Goal: Information Seeking & Learning: Learn about a topic

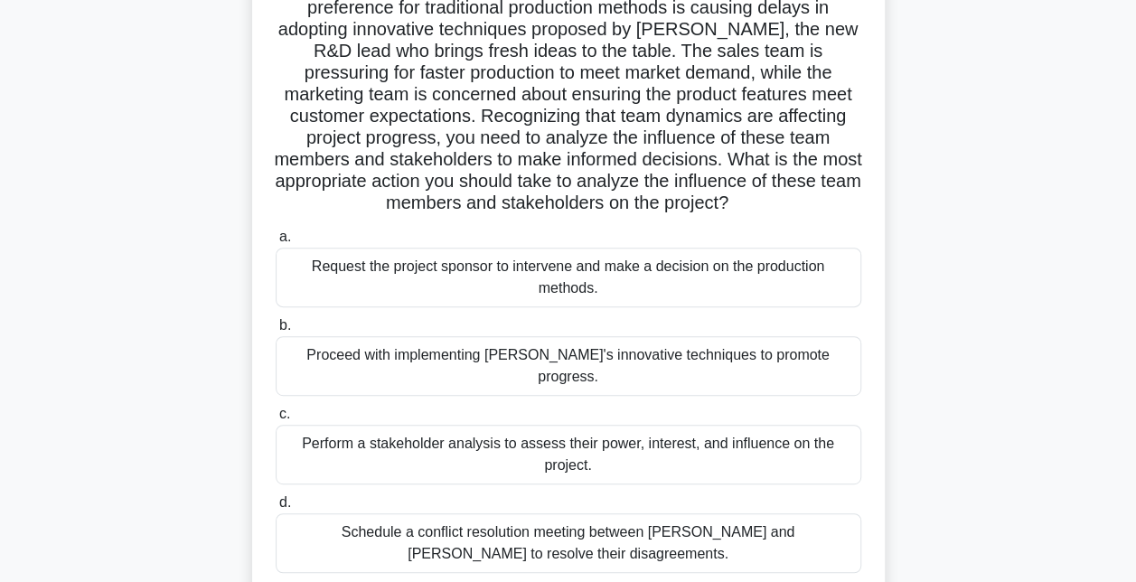
scroll to position [245, 0]
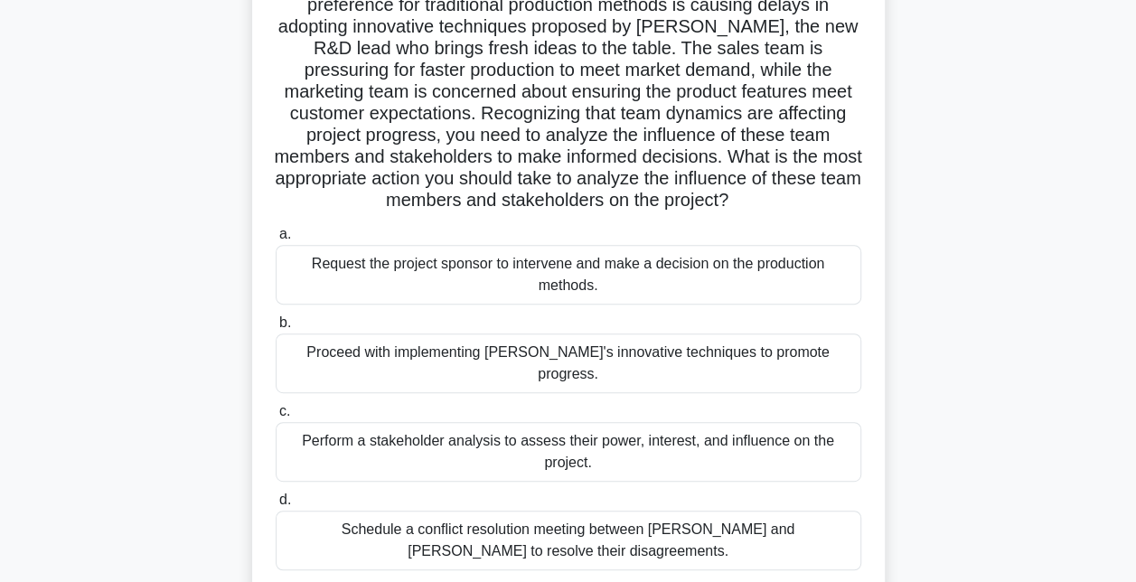
click at [621, 422] on div "Perform a stakeholder analysis to assess their power, interest, and influence o…" at bounding box center [568, 452] width 585 height 60
click at [276, 417] on input "c. Perform a stakeholder analysis to assess their power, interest, and influenc…" at bounding box center [276, 412] width 0 height 12
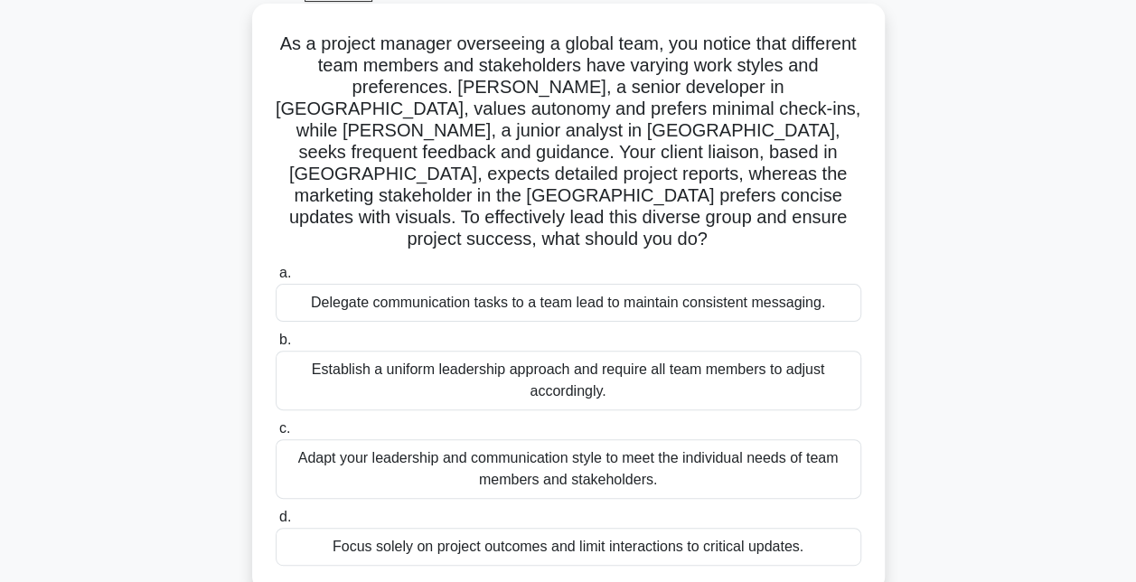
scroll to position [99, 0]
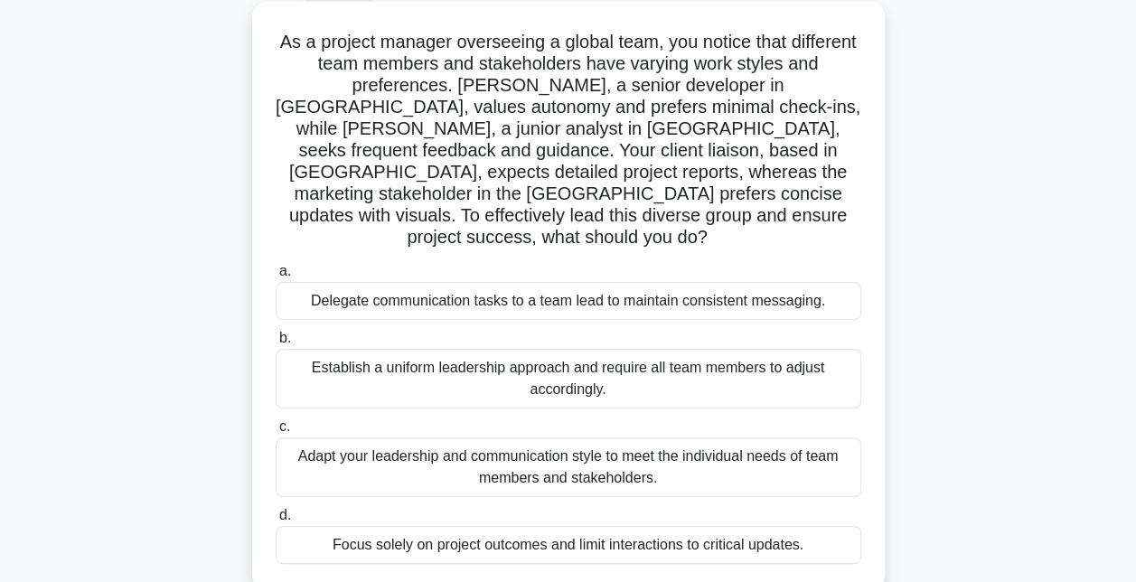
click at [618, 437] on div "Adapt your leadership and communication style to meet the individual needs of t…" at bounding box center [568, 467] width 585 height 60
click at [276, 425] on input "c. Adapt your leadership and communication style to meet the individual needs o…" at bounding box center [276, 427] width 0 height 12
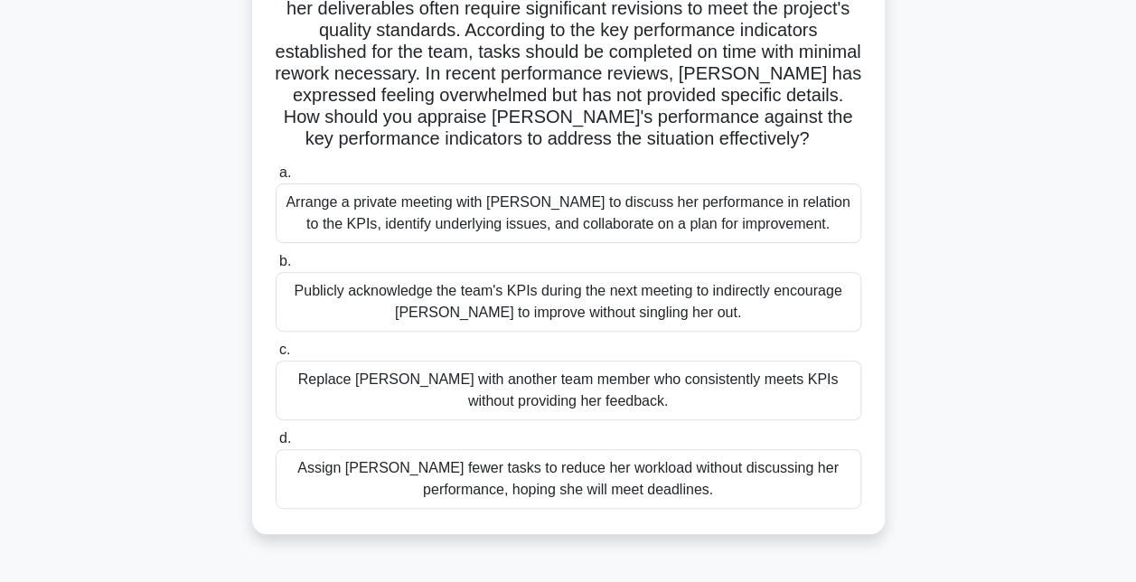
scroll to position [180, 0]
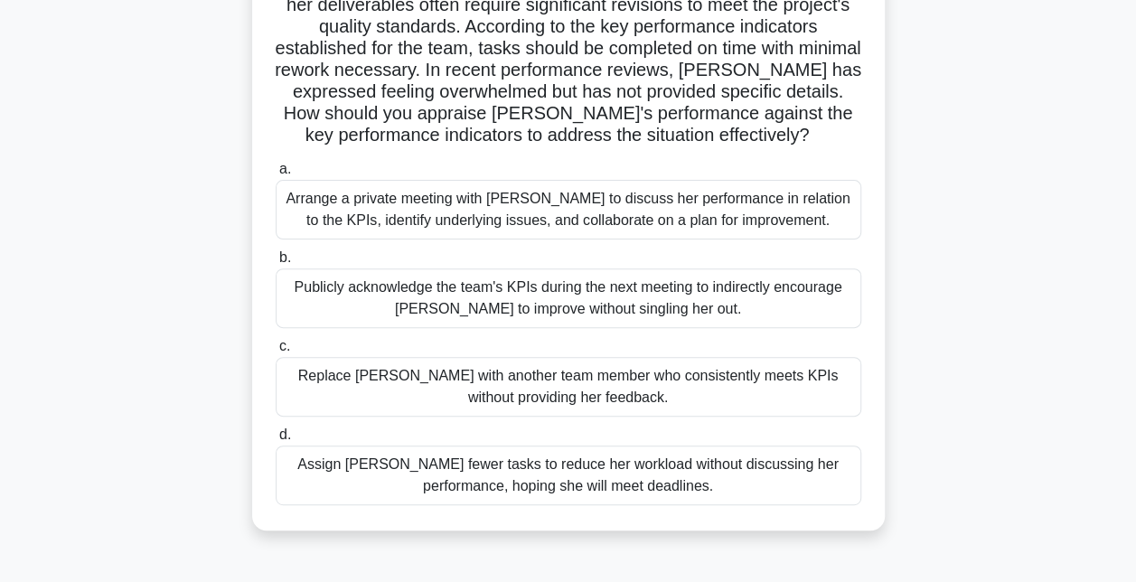
click at [576, 222] on div "Arrange a private meeting with [PERSON_NAME] to discuss her performance in rela…" at bounding box center [568, 210] width 585 height 60
click at [276, 175] on input "a. Arrange a private meeting with [PERSON_NAME] to discuss her performance in r…" at bounding box center [276, 170] width 0 height 12
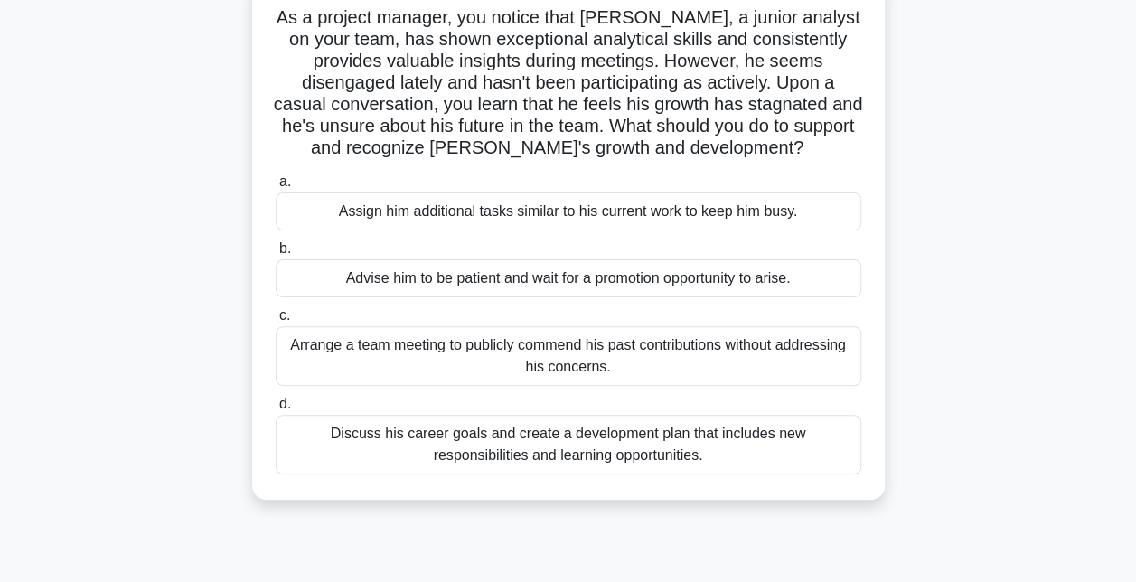
scroll to position [125, 0]
click at [529, 453] on div "Discuss his career goals and create a development plan that includes new respon…" at bounding box center [568, 444] width 585 height 60
click at [276, 409] on input "d. Discuss his career goals and create a development plan that includes new res…" at bounding box center [276, 404] width 0 height 12
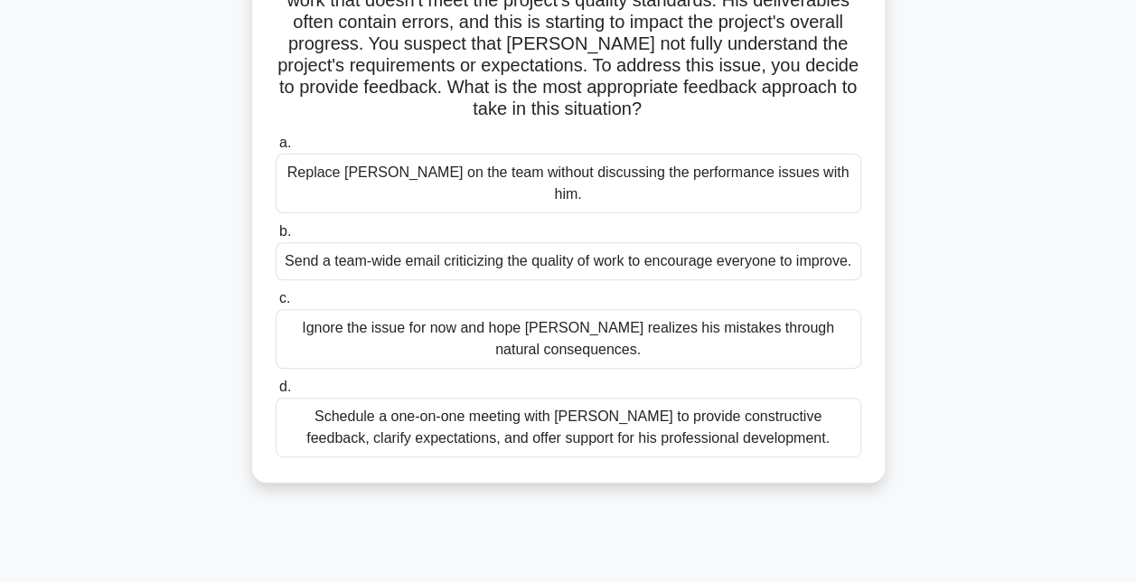
scroll to position [186, 0]
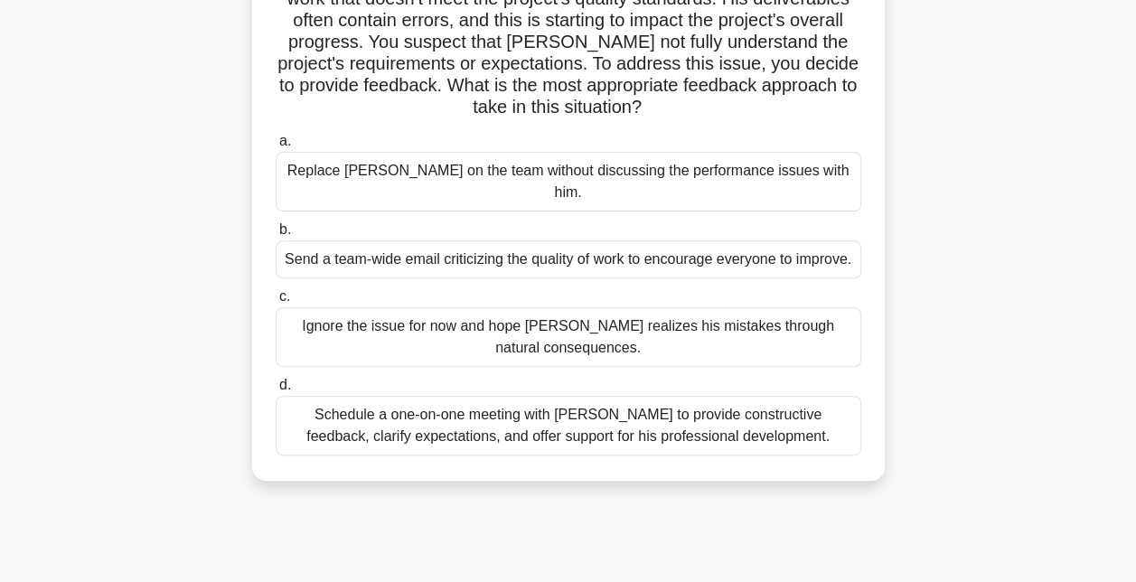
drag, startPoint x: 528, startPoint y: 408, endPoint x: 484, endPoint y: 403, distance: 43.7
click at [484, 403] on div "Schedule a one-on-one meeting with [PERSON_NAME] to provide constructive feedba…" at bounding box center [568, 426] width 585 height 60
click at [276, 391] on input "d. Schedule a one-on-one meeting with [PERSON_NAME] to provide constructive fee…" at bounding box center [276, 385] width 0 height 12
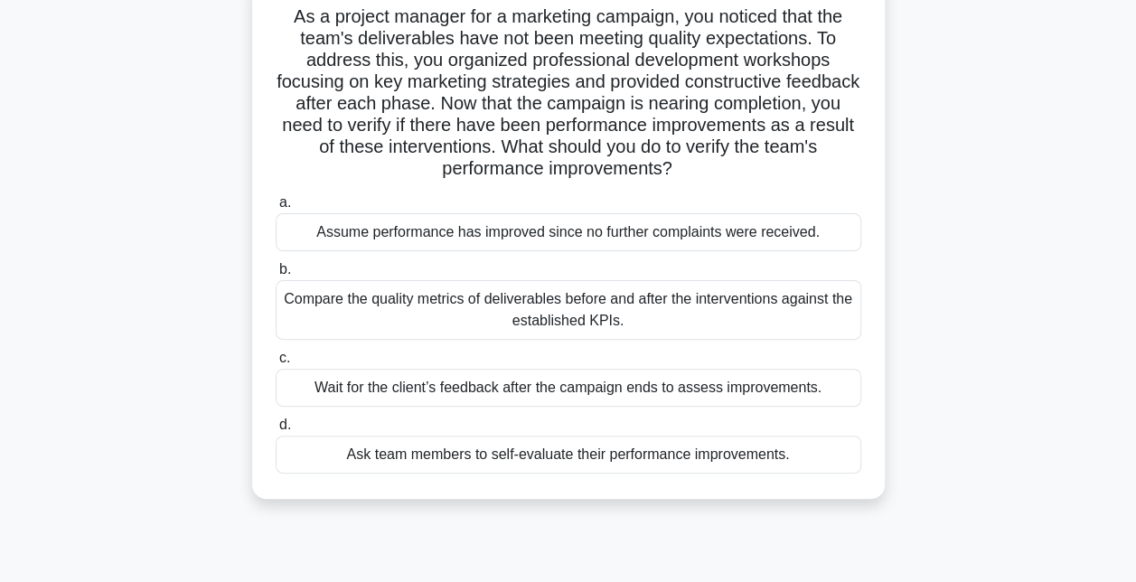
scroll to position [124, 0]
click at [557, 313] on div "Compare the quality metrics of deliverables before and after the interventions …" at bounding box center [568, 311] width 585 height 60
click at [276, 276] on input "b. Compare the quality metrics of deliverables before and after the interventio…" at bounding box center [276, 271] width 0 height 12
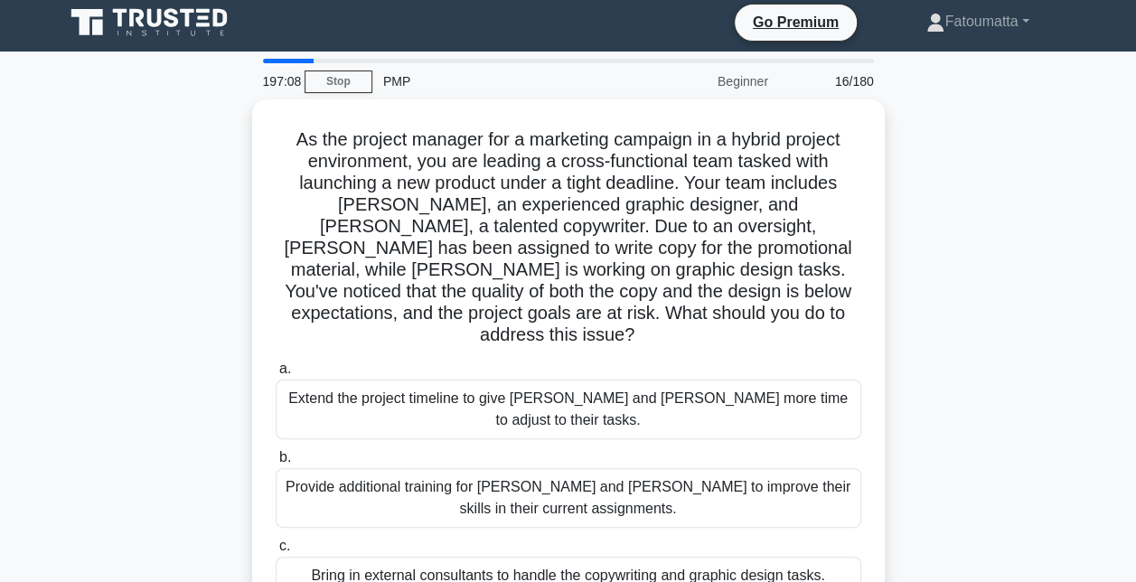
scroll to position [0, 0]
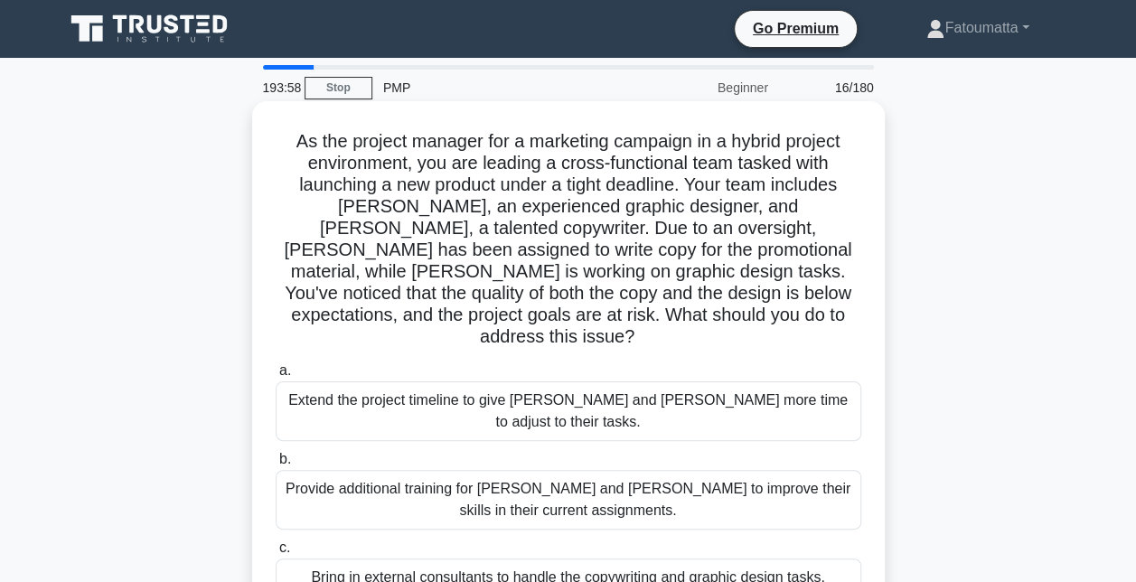
click at [360, 208] on h5 "As the project manager for a marketing campaign in a hybrid project environment…" at bounding box center [568, 239] width 589 height 219
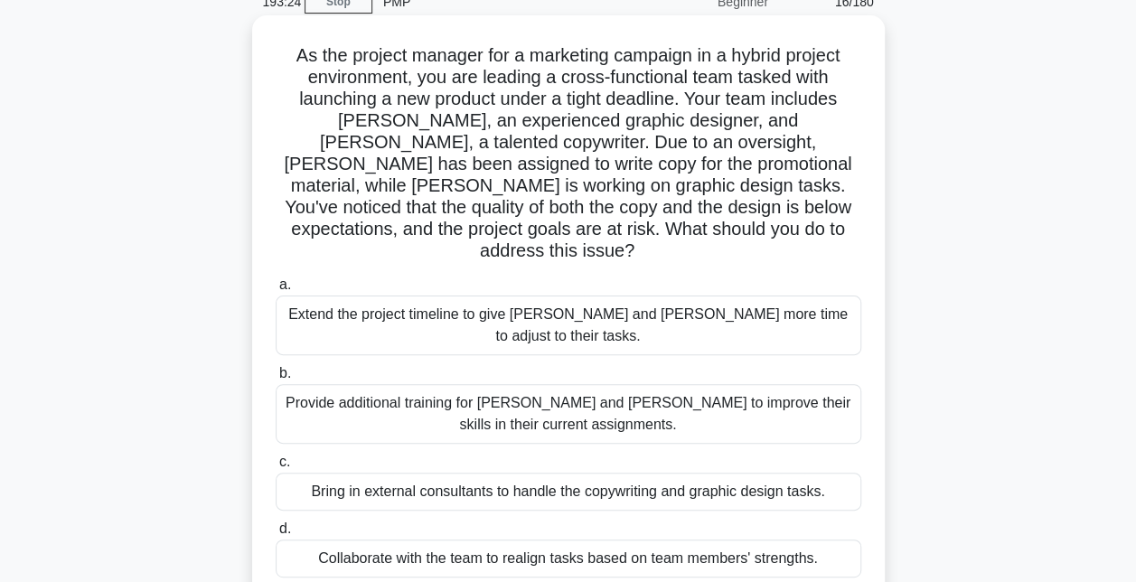
scroll to position [87, 0]
click at [474, 538] on div "Collaborate with the team to realign tasks based on team members' strengths." at bounding box center [568, 557] width 585 height 38
click at [276, 522] on input "d. Collaborate with the team to realign tasks based on team members' strengths." at bounding box center [276, 528] width 0 height 12
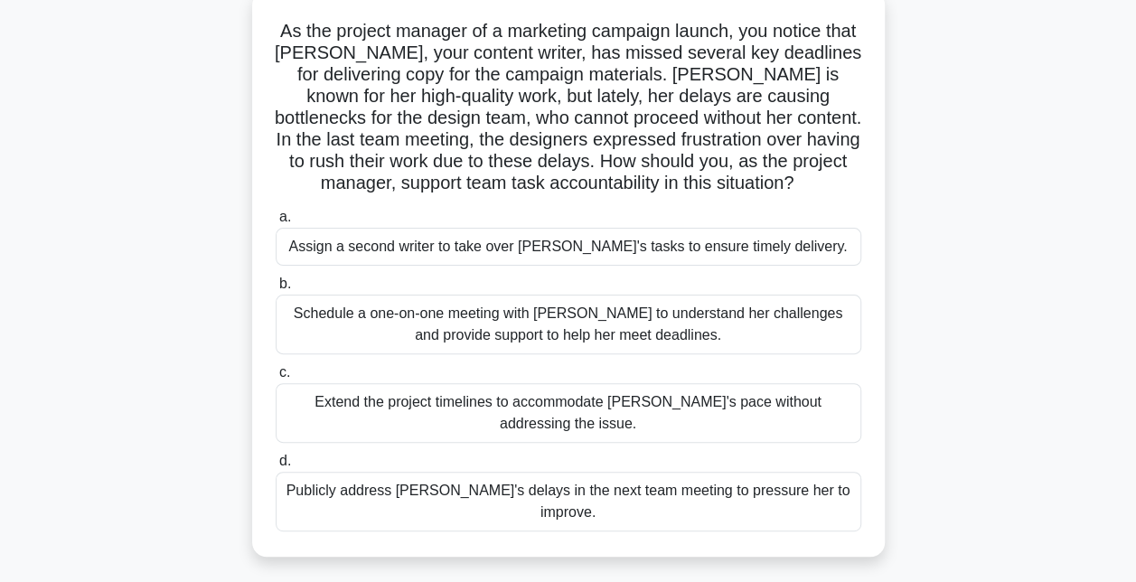
scroll to position [108, 0]
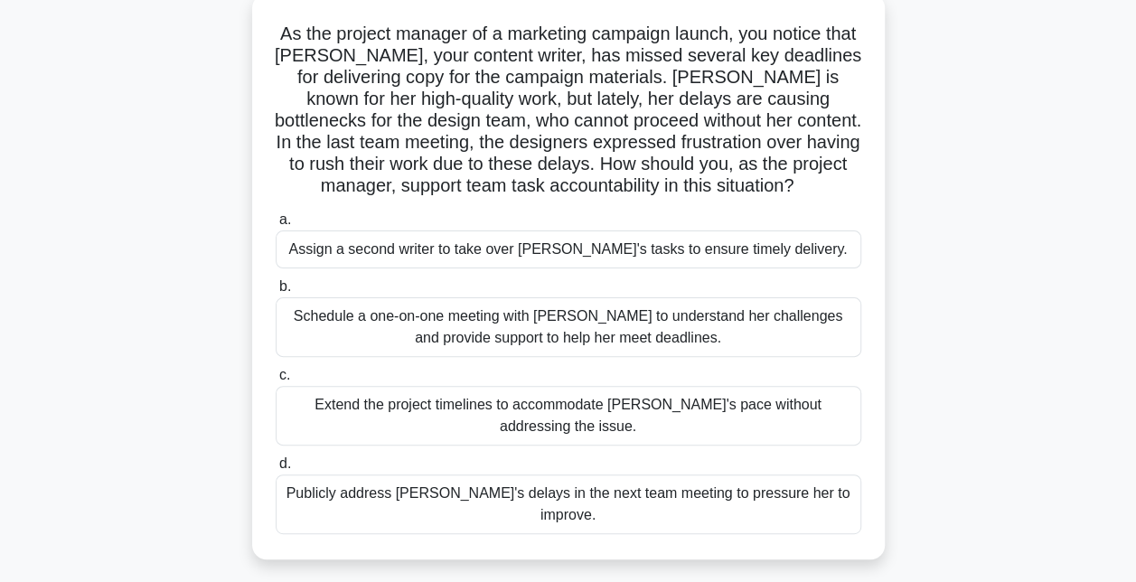
click at [712, 323] on div "Schedule a one-on-one meeting with [PERSON_NAME] to understand her challenges a…" at bounding box center [568, 327] width 585 height 60
click at [276, 293] on input "b. Schedule a one-on-one meeting with [PERSON_NAME] to understand her challenge…" at bounding box center [276, 287] width 0 height 12
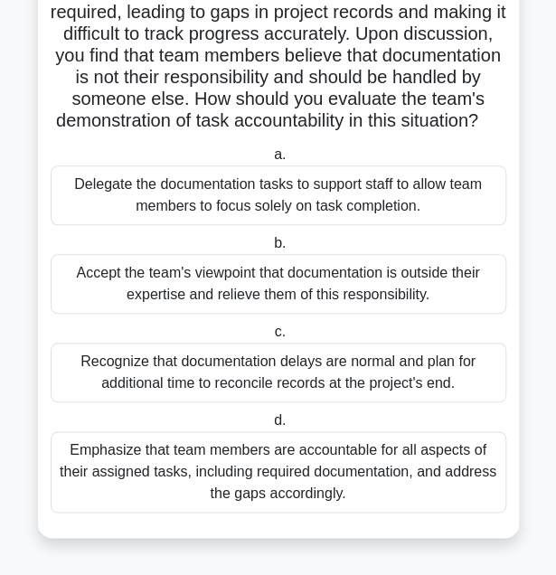
scroll to position [220, 0]
click at [323, 469] on div "Emphasize that team members are accountable for all aspects of their assigned t…" at bounding box center [278, 471] width 455 height 81
click at [270, 426] on input "d. Emphasize that team members are accountable for all aspects of their assigne…" at bounding box center [270, 421] width 0 height 12
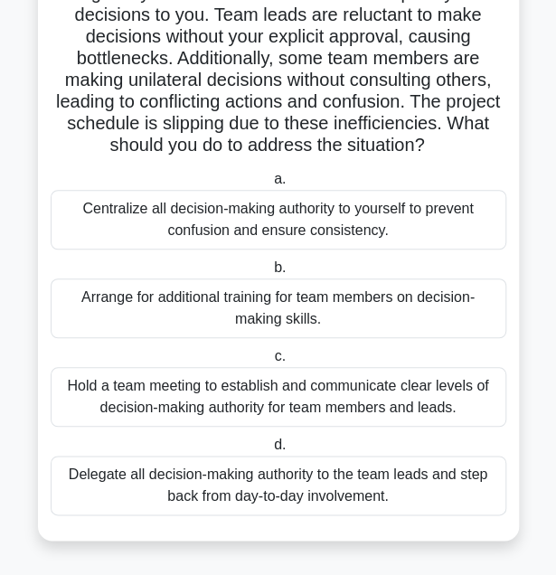
scroll to position [177, 0]
click at [352, 413] on div "Hold a team meeting to establish and communicate clear levels of decision-makin…" at bounding box center [278, 397] width 455 height 60
click at [270, 362] on input "c. Hold a team meeting to establish and communicate clear levels of decision-ma…" at bounding box center [270, 357] width 0 height 12
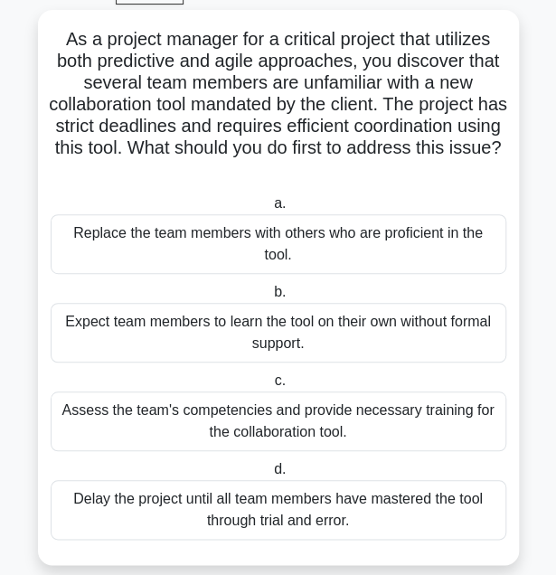
scroll to position [112, 0]
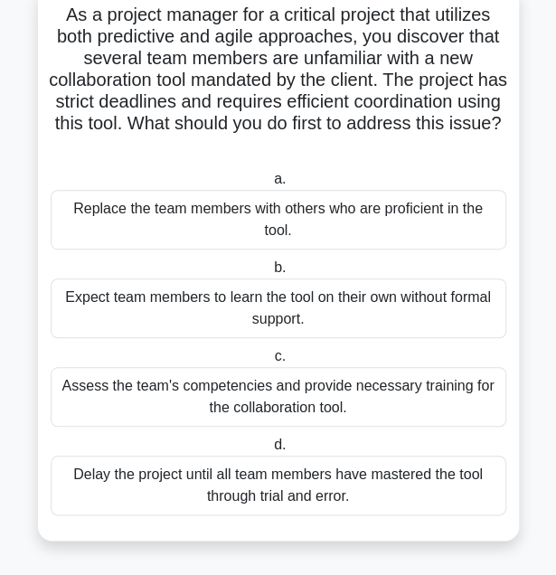
click at [319, 400] on div "Assess the team's competencies and provide necessary training for the collabora…" at bounding box center [278, 397] width 455 height 60
click at [270, 362] on input "c. Assess the team's competencies and provide necessary training for the collab…" at bounding box center [270, 357] width 0 height 12
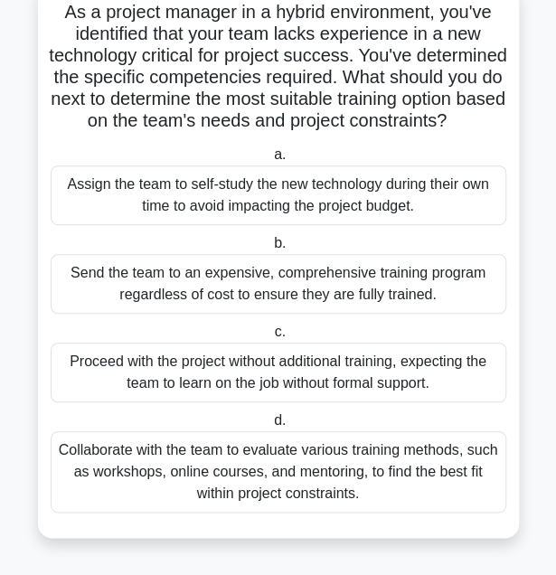
scroll to position [134, 0]
click at [318, 462] on div "Collaborate with the team to evaluate various training methods, such as worksho…" at bounding box center [278, 471] width 455 height 81
click at [270, 426] on input "d. Collaborate with the team to evaluate various training methods, such as work…" at bounding box center [270, 421] width 0 height 12
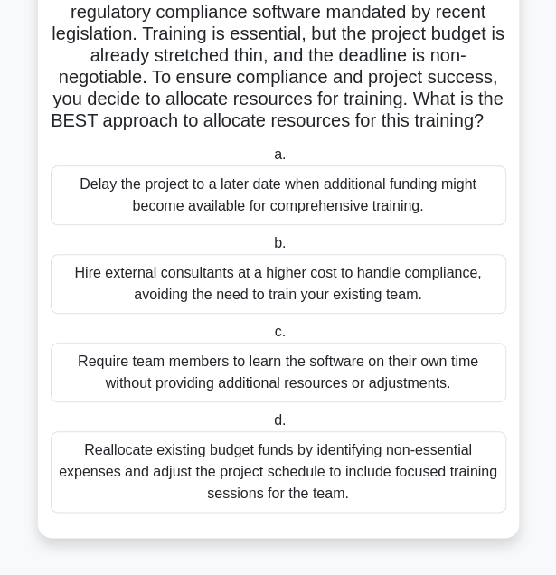
scroll to position [177, 0]
click at [266, 473] on div "Reallocate existing budget funds by identifying non-essential expenses and adju…" at bounding box center [278, 471] width 455 height 81
click at [270, 426] on input "d. Reallocate existing budget funds by identifying non-essential expenses and a…" at bounding box center [270, 421] width 0 height 12
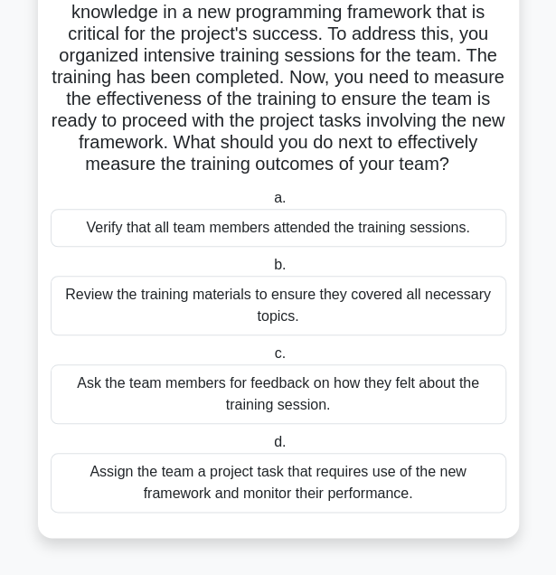
click at [323, 491] on div "Assign the team a project task that requires use of the new framework and monit…" at bounding box center [278, 483] width 455 height 60
click at [270, 448] on input "d. Assign the team a project task that requires use of the new framework and mo…" at bounding box center [270, 442] width 0 height 12
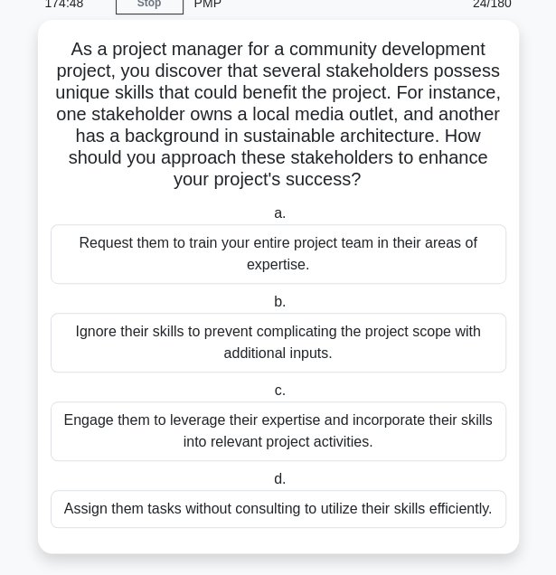
scroll to position [90, 0]
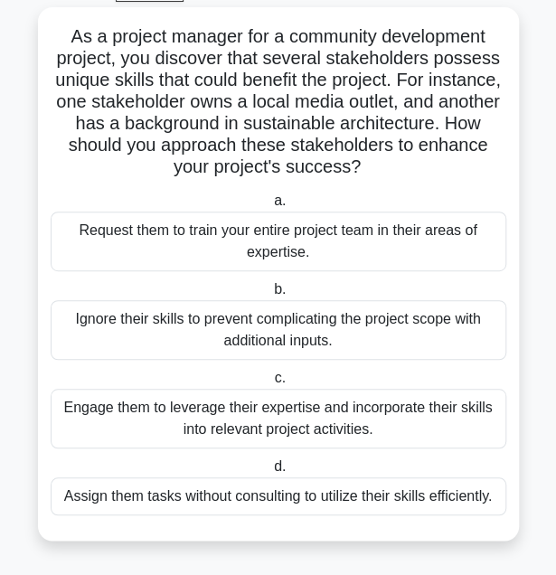
click at [393, 418] on div "Engage them to leverage their expertise and incorporate their skills into relev…" at bounding box center [278, 419] width 455 height 60
click at [270, 384] on input "c. Engage them to leverage their expertise and incorporate their skills into re…" at bounding box center [270, 378] width 0 height 12
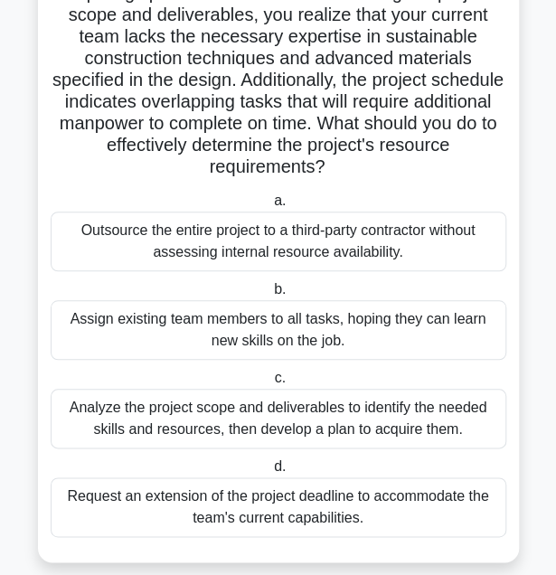
scroll to position [206, 0]
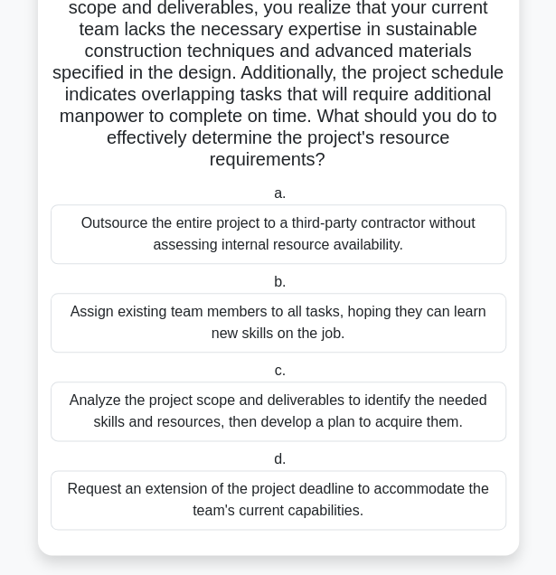
click at [284, 411] on div "Analyze the project scope and deliverables to identify the needed skills and re…" at bounding box center [278, 411] width 455 height 60
click at [270, 377] on input "c. Analyze the project scope and deliverables to identify the needed skills and…" at bounding box center [270, 371] width 0 height 12
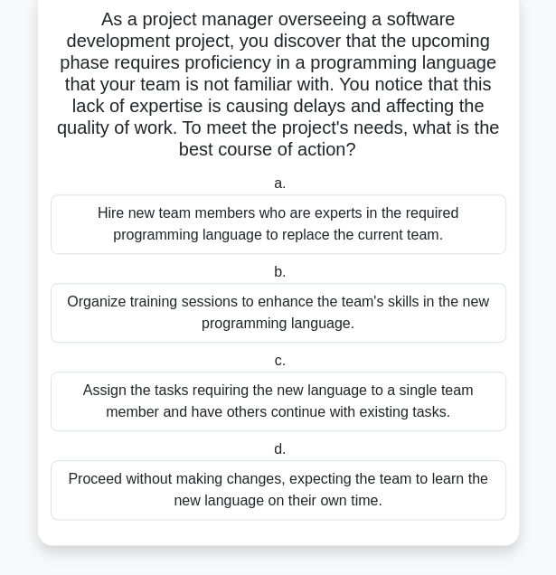
scroll to position [112, 0]
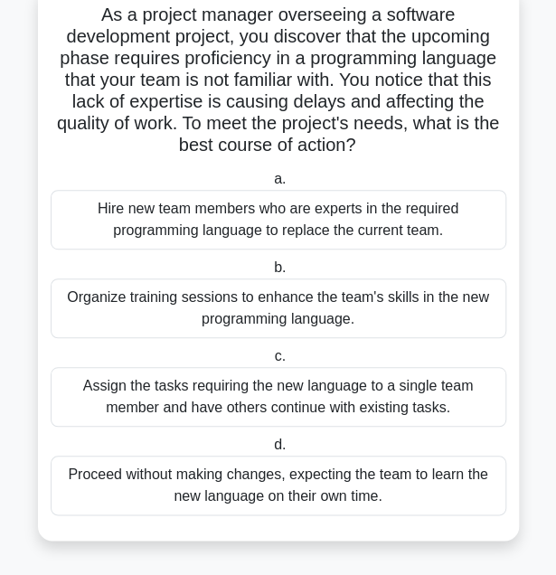
click at [286, 301] on div "Organize training sessions to enhance the team's skills in the new programming …" at bounding box center [278, 308] width 455 height 60
click at [270, 274] on input "b. Organize training sessions to enhance the team's skills in the new programmi…" at bounding box center [270, 268] width 0 height 12
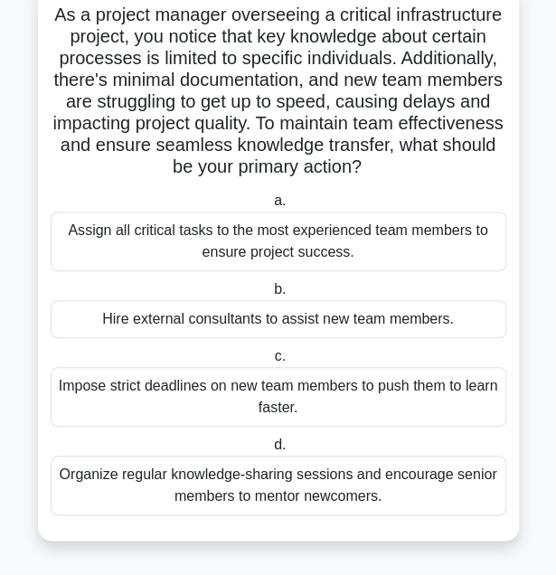
click at [223, 474] on div "Organize regular knowledge-sharing sessions and encourage senior members to men…" at bounding box center [278, 485] width 455 height 60
click at [270, 451] on input "d. Organize regular knowledge-sharing sessions and encourage senior members to …" at bounding box center [270, 445] width 0 height 12
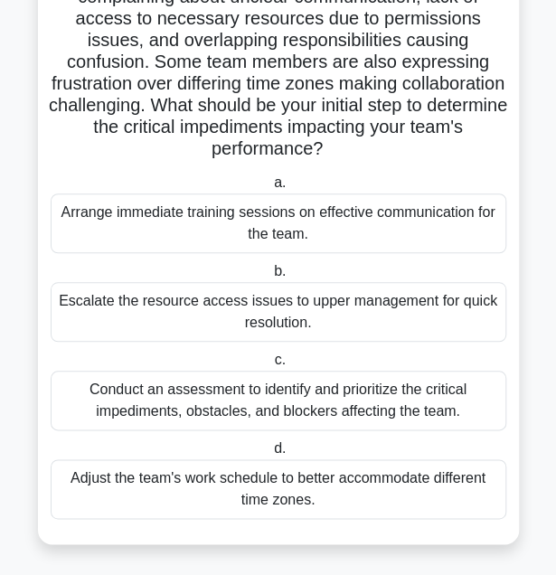
scroll to position [220, 0]
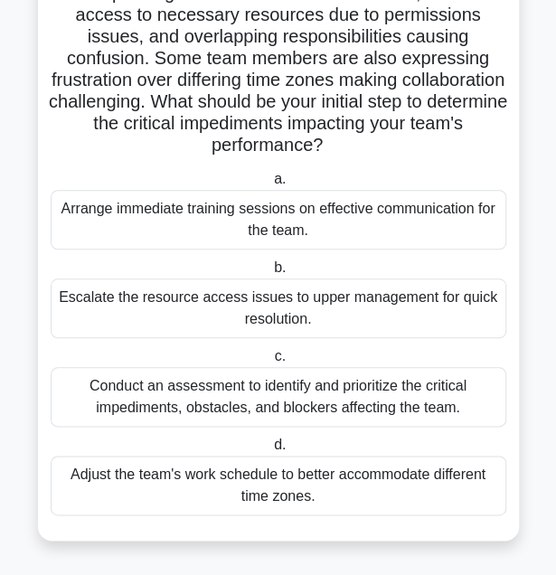
click at [309, 404] on div "Conduct an assessment to identify and prioritize the critical impediments, obst…" at bounding box center [278, 397] width 455 height 60
click at [270, 362] on input "c. Conduct an assessment to identify and prioritize the critical impediments, o…" at bounding box center [270, 357] width 0 height 12
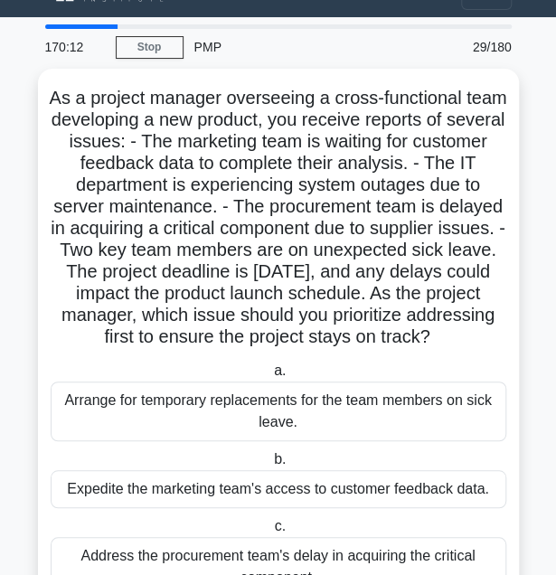
scroll to position [0, 0]
